Goal: Use online tool/utility: Utilize a website feature to perform a specific function

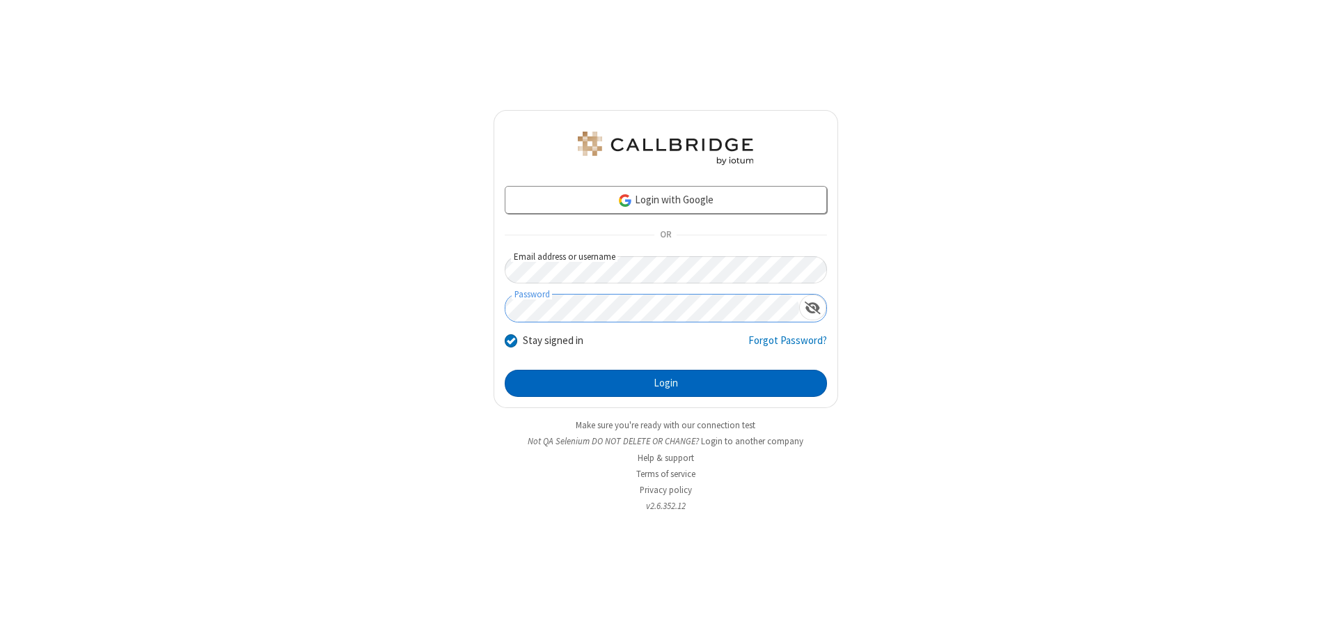
click at [665, 383] on button "Login" at bounding box center [666, 384] width 322 height 28
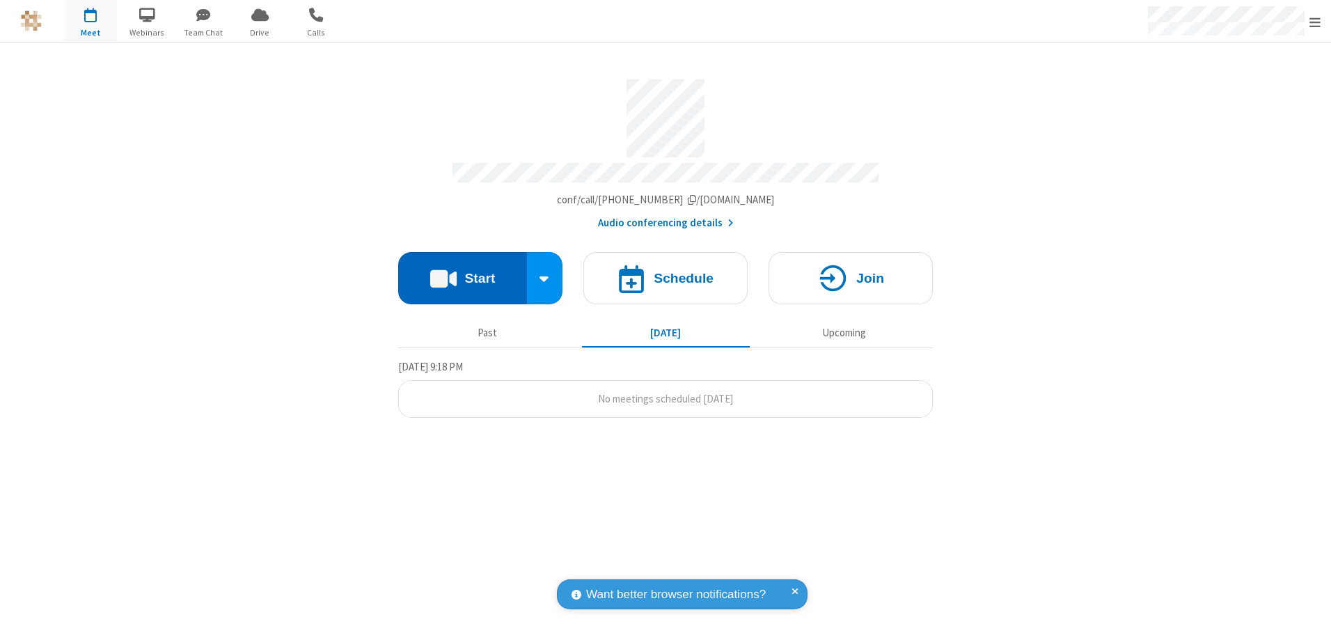
click at [462, 273] on button "Start" at bounding box center [462, 278] width 129 height 52
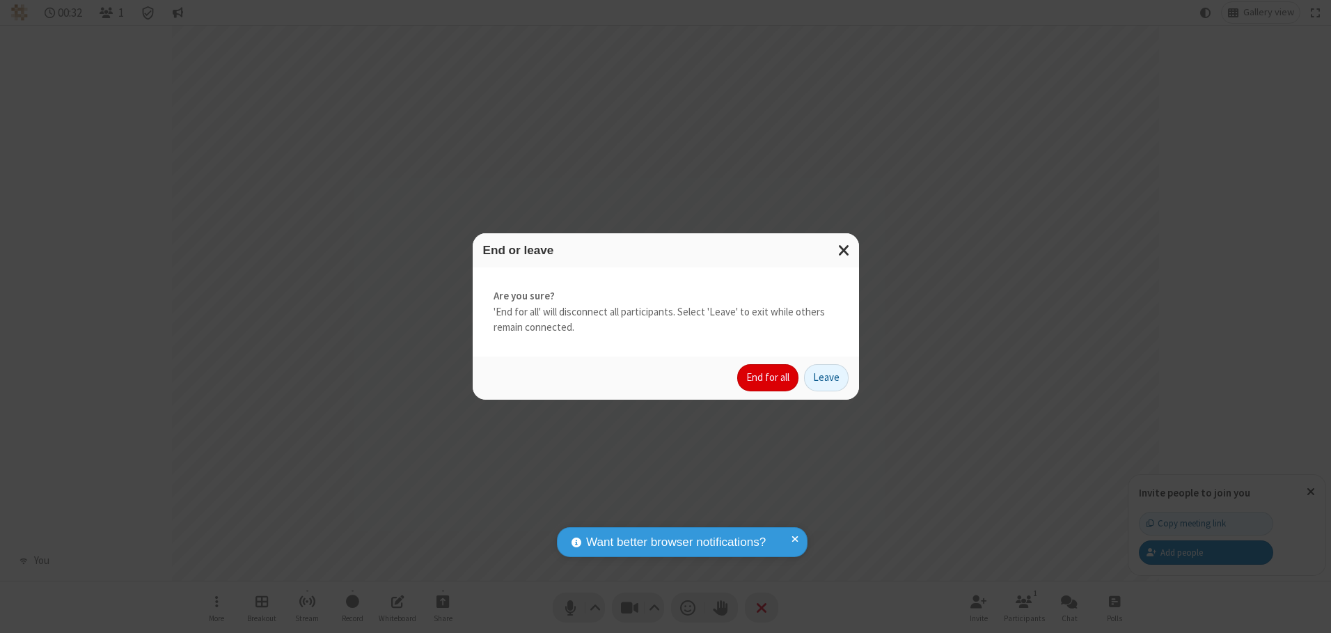
click at [768, 377] on button "End for all" at bounding box center [767, 378] width 61 height 28
